Goal: Download file/media

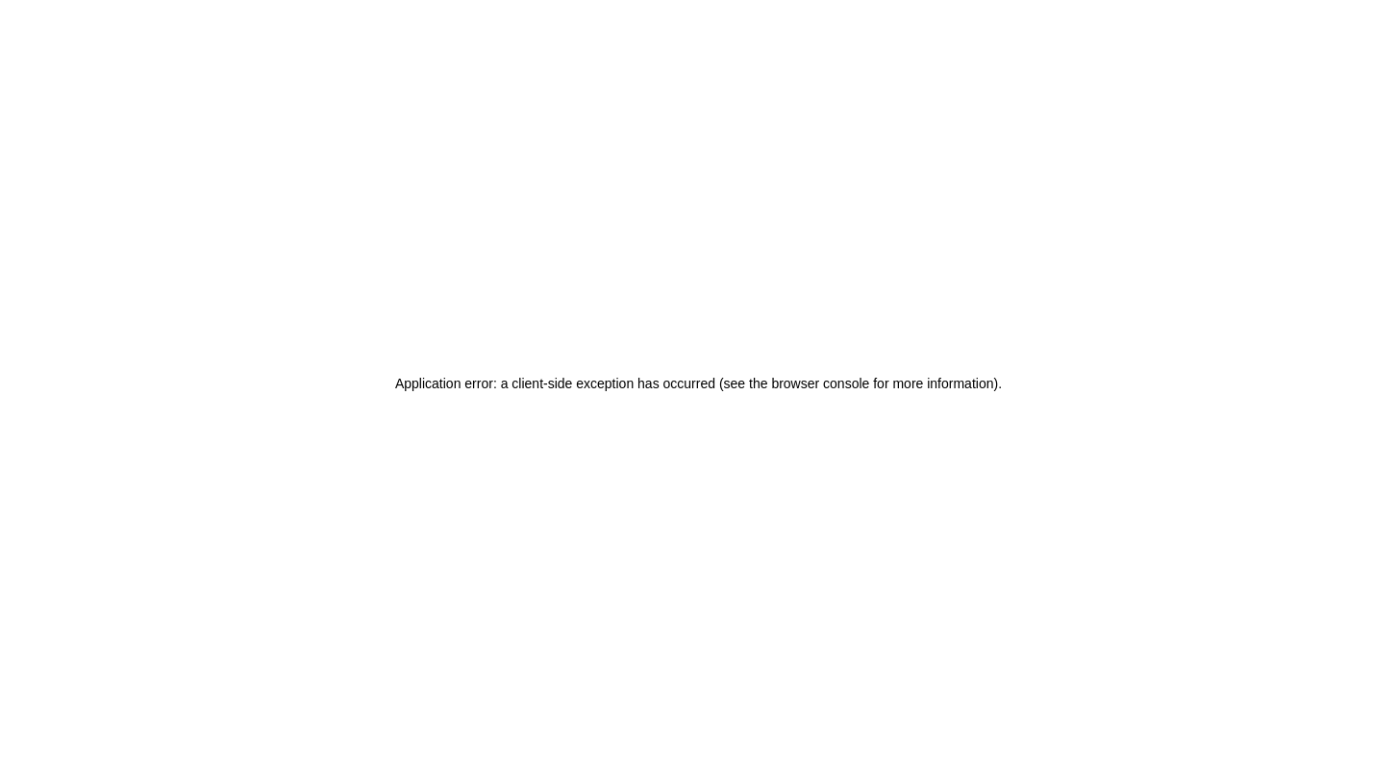
click at [233, 390] on div "Application error: a client-side exception has occurred (see the browser consol…" at bounding box center [698, 383] width 1397 height 766
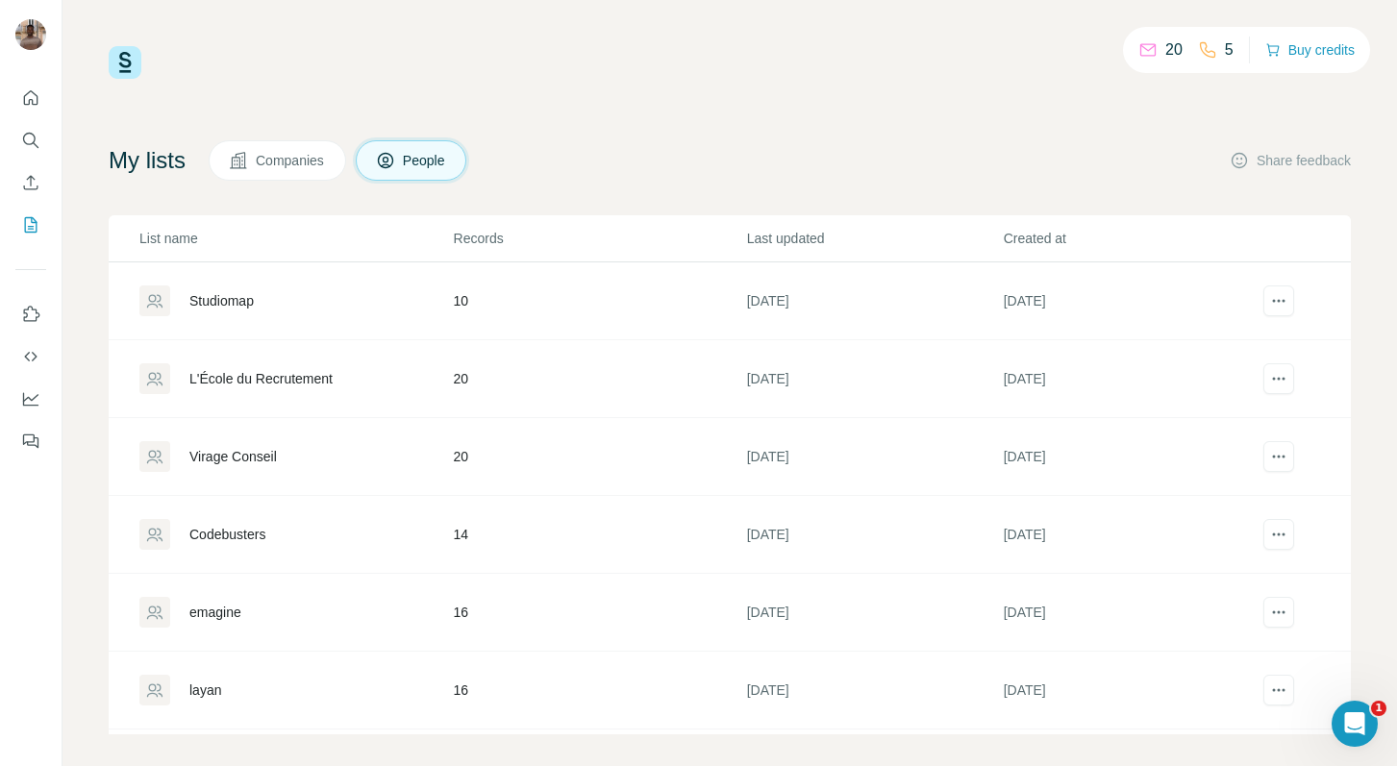
scroll to position [307, 0]
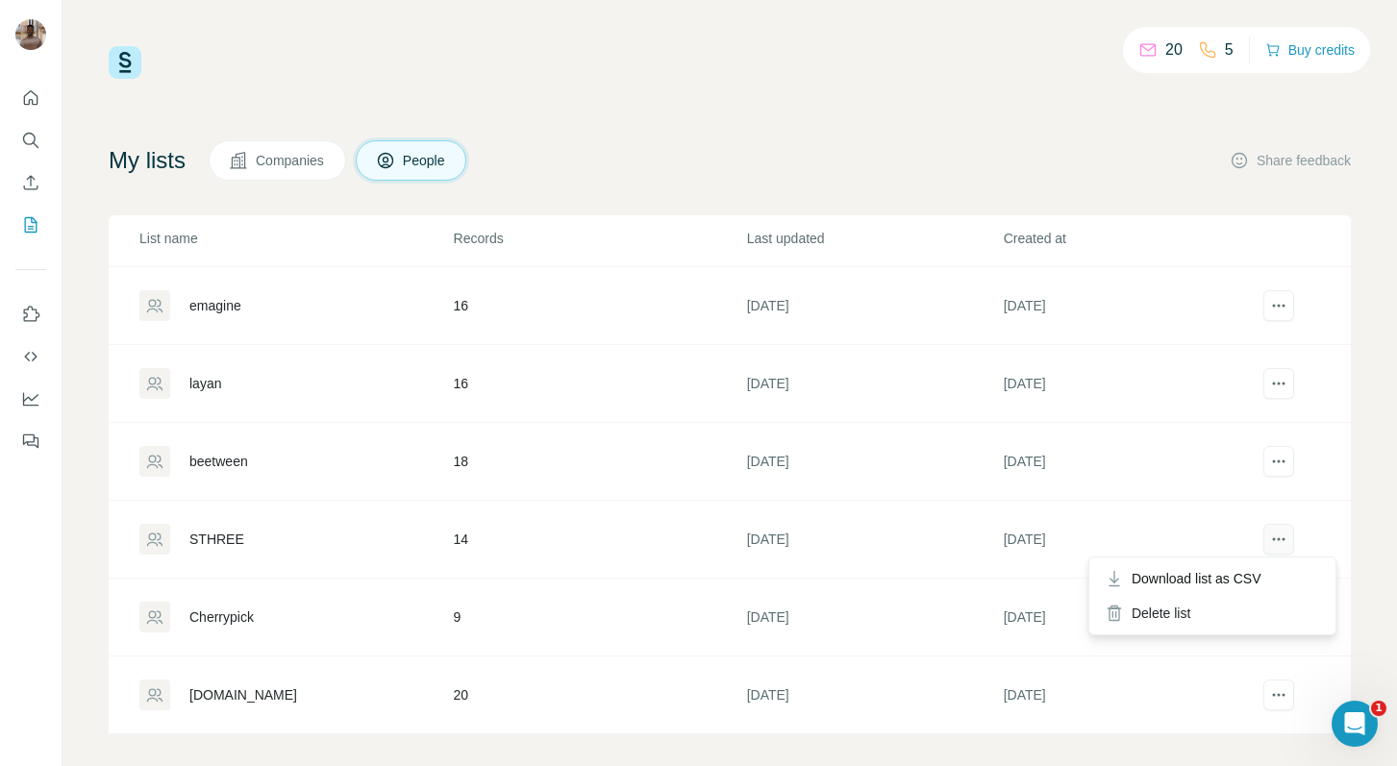
click at [1271, 532] on icon "actions" at bounding box center [1278, 539] width 19 height 19
click at [1228, 585] on span "Download list as CSV" at bounding box center [1197, 578] width 130 height 19
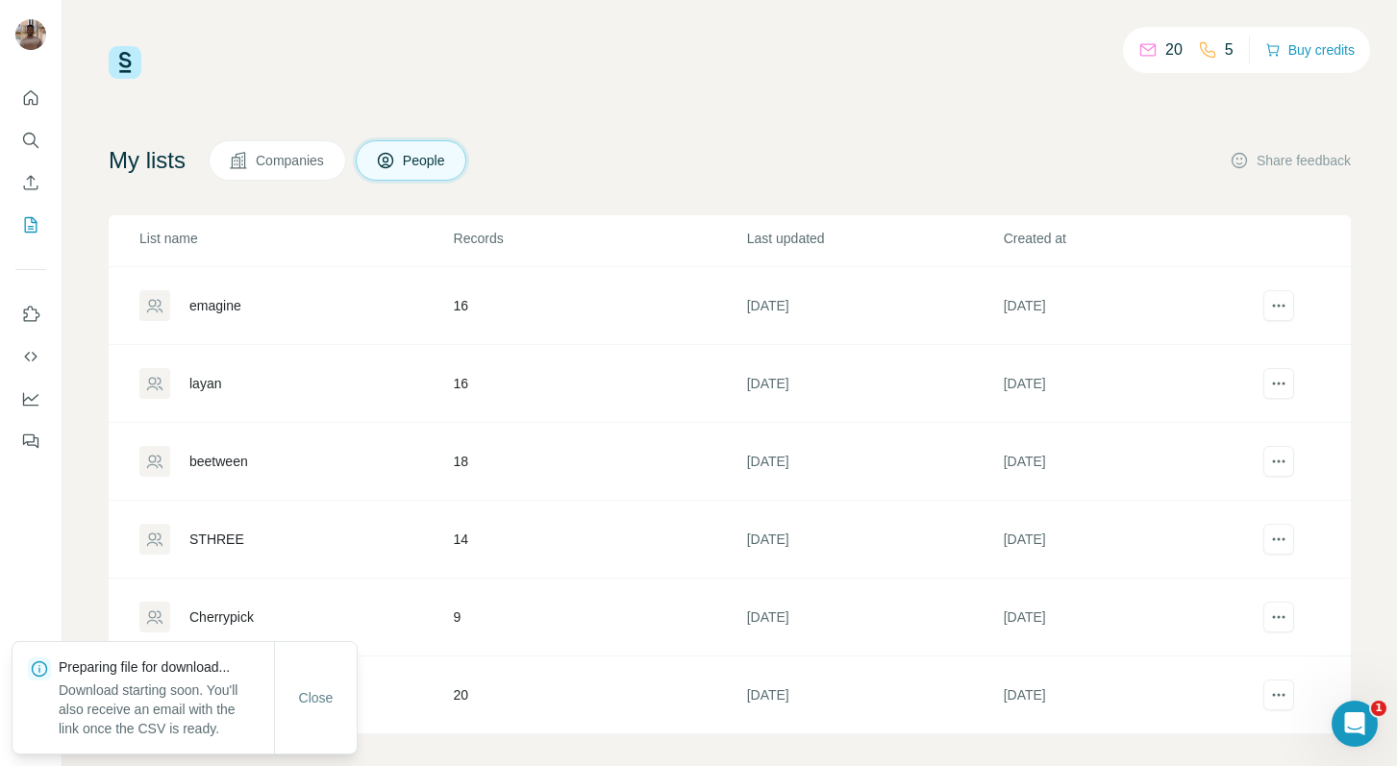
click at [958, 46] on div "20 5 Buy credits" at bounding box center [730, 62] width 1242 height 33
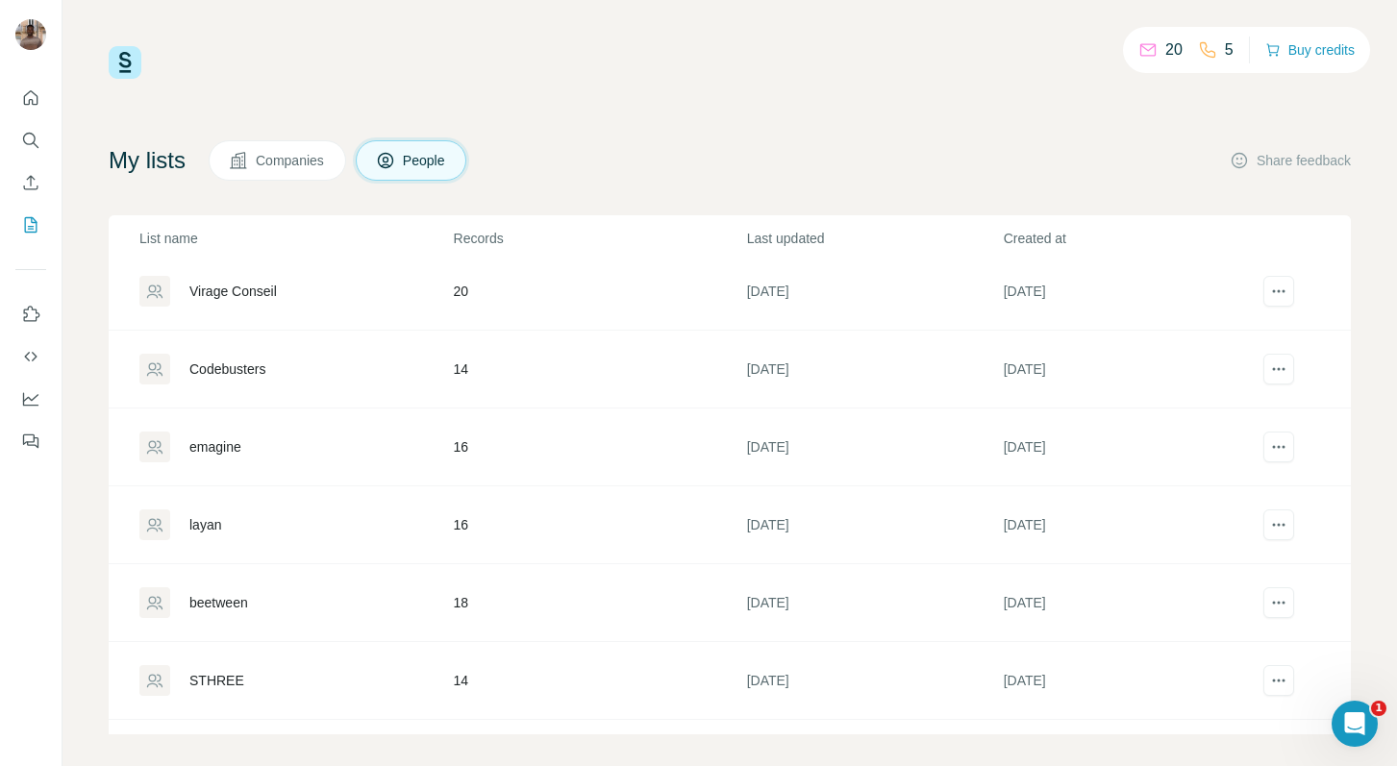
scroll to position [0, 0]
